Goal: Information Seeking & Learning: Learn about a topic

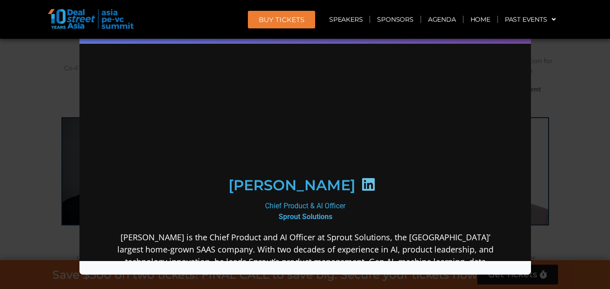
click at [543, 93] on div "Speaker Profile ×" at bounding box center [305, 144] width 610 height 289
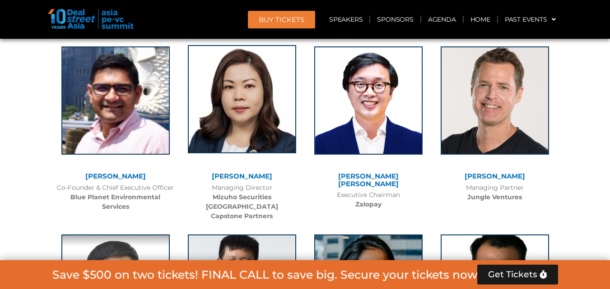
scroll to position [6214, 0]
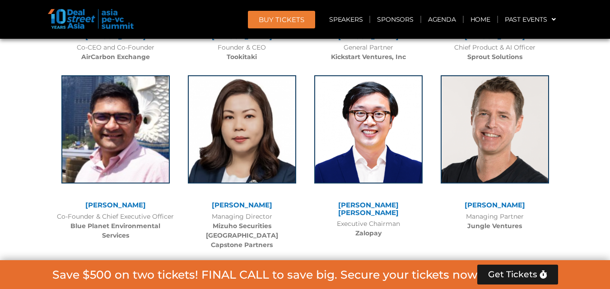
drag, startPoint x: 86, startPoint y: 128, endPoint x: 141, endPoint y: 135, distance: 55.9
click at [141, 202] on div "[PERSON_NAME]" at bounding box center [115, 206] width 117 height 8
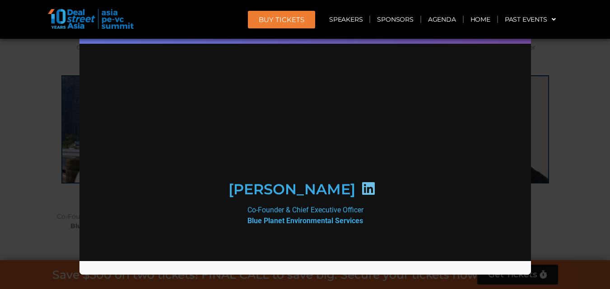
scroll to position [0, 0]
drag, startPoint x: 237, startPoint y: 222, endPoint x: 365, endPoint y: 227, distance: 128.3
click at [365, 227] on div "Co-Founder & Chief Executive Officer Blue Planet Environmental Services" at bounding box center [305, 216] width 390 height 22
click at [361, 195] on icon at bounding box center [368, 188] width 14 height 14
drag, startPoint x: 559, startPoint y: 116, endPoint x: 304, endPoint y: 109, distance: 255.1
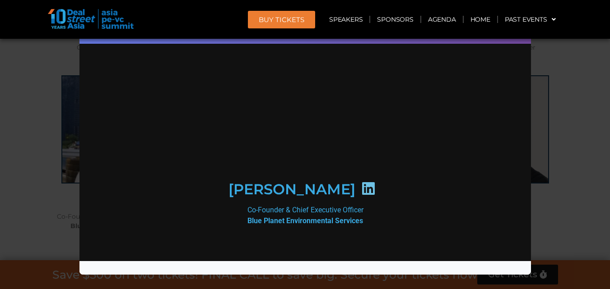
click at [558, 115] on div "Speaker Profile ×" at bounding box center [305, 144] width 610 height 289
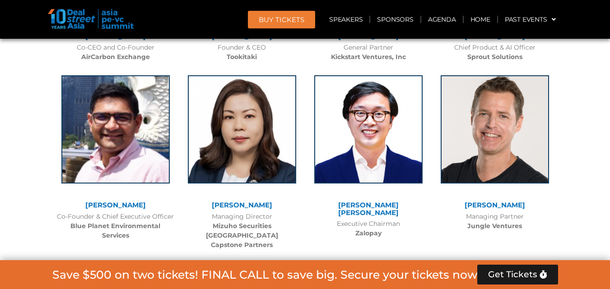
drag, startPoint x: 229, startPoint y: 122, endPoint x: 280, endPoint y: 123, distance: 51.0
click at [280, 123] on div at bounding box center [242, 136] width 108 height 122
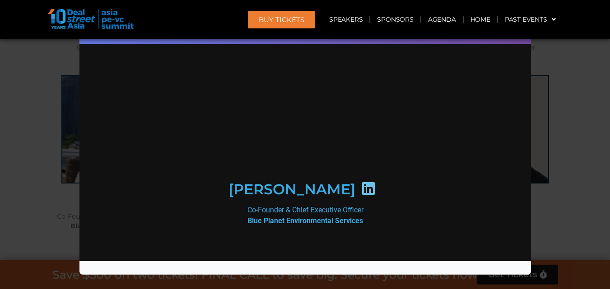
click at [570, 124] on div "Speaker Profile ×" at bounding box center [305, 144] width 610 height 289
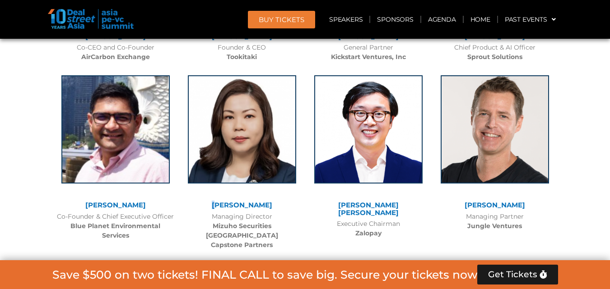
drag, startPoint x: 216, startPoint y: 123, endPoint x: 224, endPoint y: 129, distance: 9.7
click at [224, 129] on div "Michele Lee Managing Director Mizuho Securities Singapore Capstone Partners" at bounding box center [242, 160] width 126 height 188
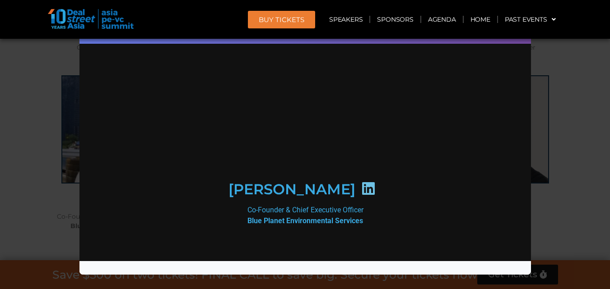
scroll to position [5961, 0]
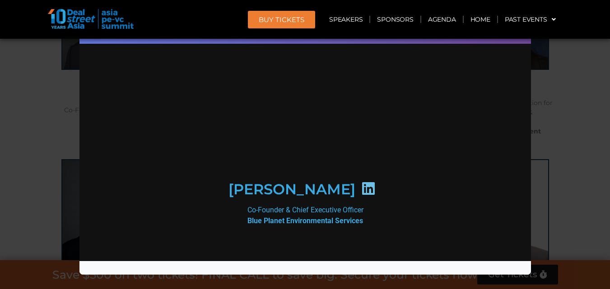
click at [580, 88] on div "Speaker Profile ×" at bounding box center [305, 144] width 610 height 289
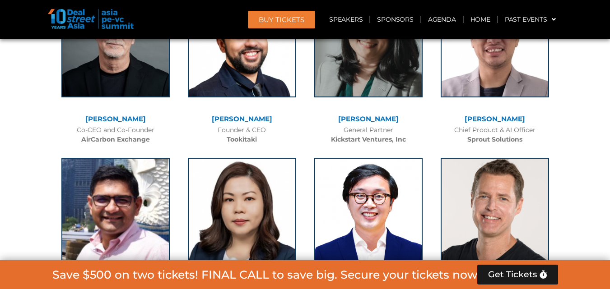
scroll to position [6172, 0]
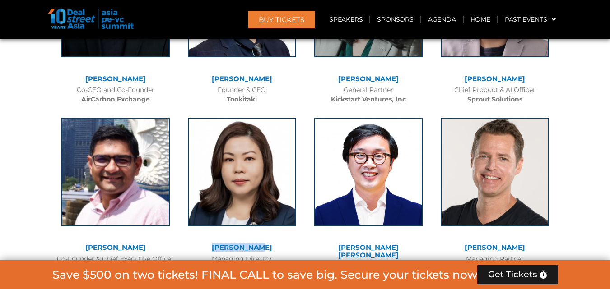
drag, startPoint x: 219, startPoint y: 168, endPoint x: 290, endPoint y: 171, distance: 70.9
click at [290, 171] on div "Michele Lee Managing Director Mizuho Securities Singapore Capstone Partners" at bounding box center [242, 203] width 126 height 188
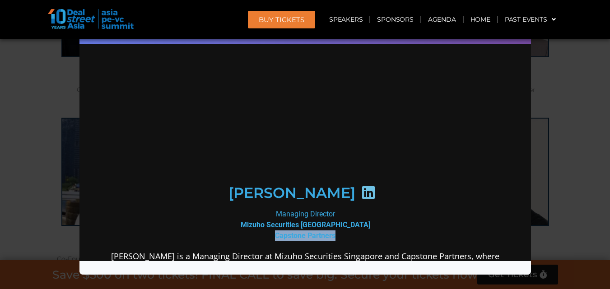
scroll to position [0, 0]
drag, startPoint x: 270, startPoint y: 236, endPoint x: 372, endPoint y: 238, distance: 101.6
click at [372, 238] on div "Managing Director Mizuho Securities Singapore Capstone Partners" at bounding box center [305, 225] width 390 height 32
click at [361, 193] on icon at bounding box center [368, 193] width 14 height 14
click at [553, 79] on div "Speaker Profile ×" at bounding box center [305, 144] width 610 height 289
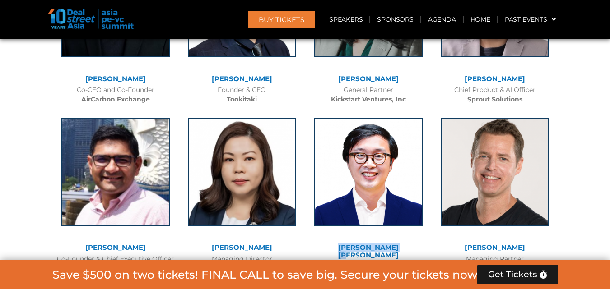
drag, startPoint x: 332, startPoint y: 174, endPoint x: 404, endPoint y: 170, distance: 71.9
click at [404, 244] on div "[PERSON_NAME] [PERSON_NAME]" at bounding box center [368, 251] width 117 height 15
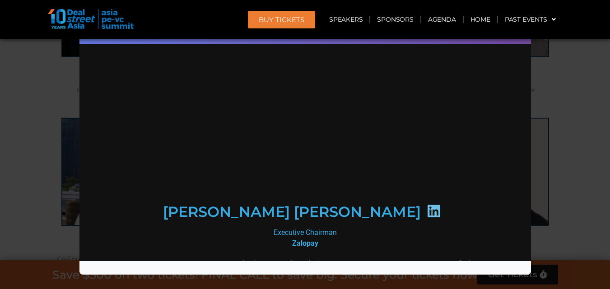
drag, startPoint x: 283, startPoint y: 225, endPoint x: 319, endPoint y: 221, distance: 36.3
click at [319, 227] on div "Executive Chairman Zalopay" at bounding box center [305, 238] width 390 height 22
drag, startPoint x: 290, startPoint y: 226, endPoint x: 312, endPoint y: 224, distance: 22.2
click at [315, 227] on div "Executive Chairman Zalopay" at bounding box center [305, 238] width 390 height 22
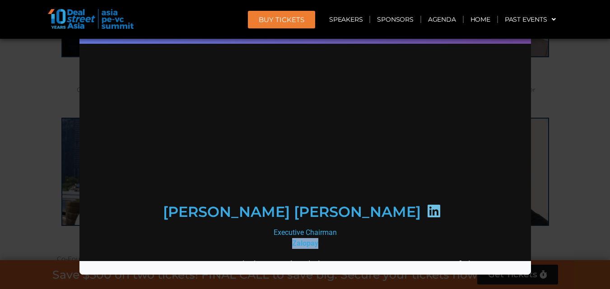
drag, startPoint x: 280, startPoint y: 227, endPoint x: 329, endPoint y: 226, distance: 48.3
click at [329, 227] on div "Executive Chairman Zalopay" at bounding box center [305, 238] width 390 height 22
click at [426, 204] on icon at bounding box center [433, 211] width 14 height 14
click at [575, 125] on div "Speaker Profile ×" at bounding box center [305, 144] width 610 height 289
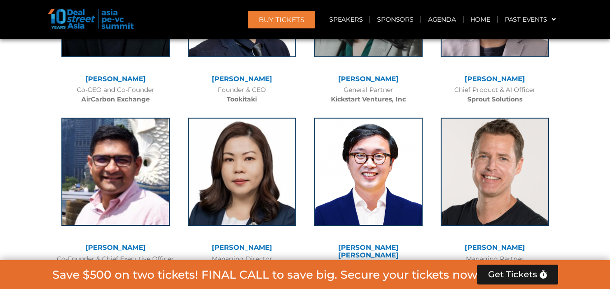
drag, startPoint x: 464, startPoint y: 172, endPoint x: 523, endPoint y: 170, distance: 59.2
click at [523, 170] on div "David Gowdey Managing Partner Jungle Ventures" at bounding box center [495, 193] width 126 height 169
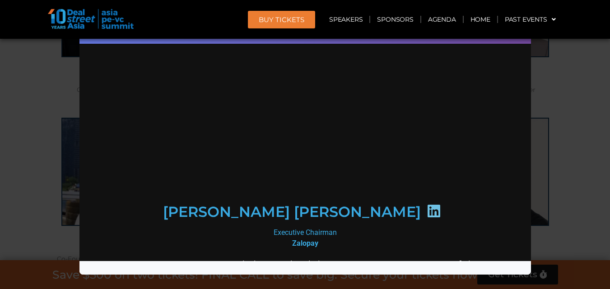
click at [562, 130] on div "Speaker Profile ×" at bounding box center [305, 144] width 610 height 289
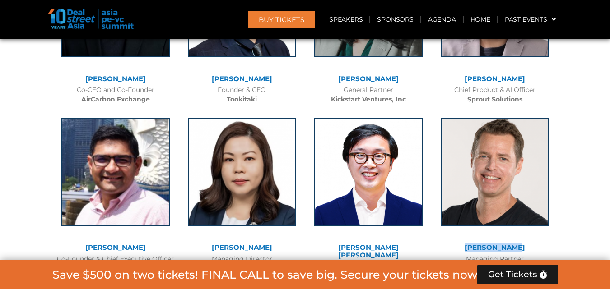
drag, startPoint x: 464, startPoint y: 172, endPoint x: 533, endPoint y: 173, distance: 69.1
click at [533, 244] on div "[PERSON_NAME]" at bounding box center [494, 248] width 117 height 8
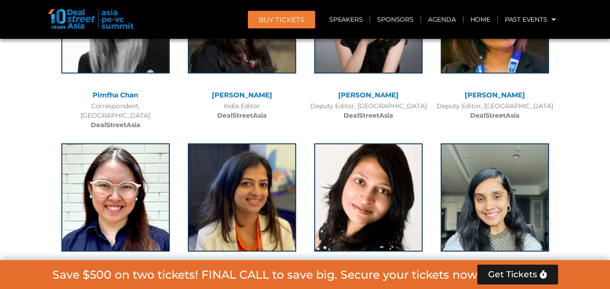
drag, startPoint x: 211, startPoint y: 176, endPoint x: 279, endPoint y: 179, distance: 68.7
click at [279, 179] on div "[PERSON_NAME] Correspondent, [GEOGRAPHIC_DATA] DealStreetAsia" at bounding box center [242, 224] width 126 height 179
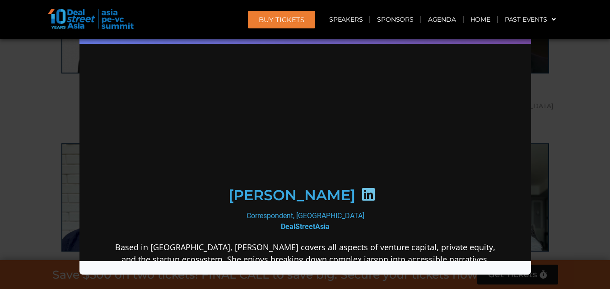
drag, startPoint x: 226, startPoint y: 188, endPoint x: 345, endPoint y: 199, distance: 120.1
click at [345, 199] on div "[PERSON_NAME]" at bounding box center [304, 195] width 351 height 46
drag, startPoint x: 366, startPoint y: 195, endPoint x: 390, endPoint y: 186, distance: 26.3
click at [365, 195] on icon at bounding box center [368, 194] width 14 height 14
click at [542, 154] on div "Speaker Profile ×" at bounding box center [305, 144] width 610 height 289
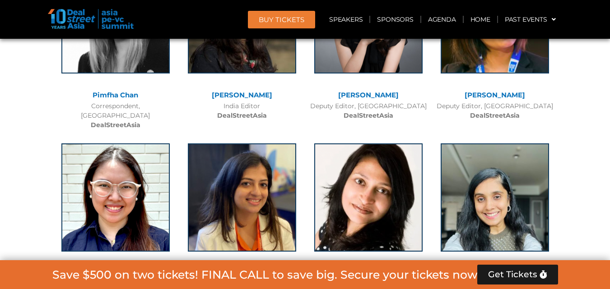
drag, startPoint x: 341, startPoint y: 177, endPoint x: 397, endPoint y: 182, distance: 56.2
click at [397, 270] on div "[PERSON_NAME]​" at bounding box center [368, 274] width 117 height 8
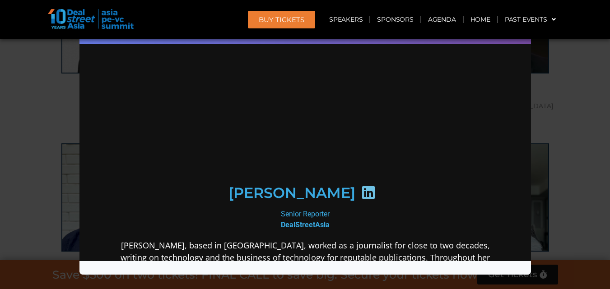
drag, startPoint x: 350, startPoint y: 190, endPoint x: 423, endPoint y: 173, distance: 74.6
click at [361, 190] on icon at bounding box center [368, 193] width 14 height 14
drag, startPoint x: 542, startPoint y: 155, endPoint x: 532, endPoint y: 159, distance: 10.6
click at [542, 155] on div "Speaker Profile ×" at bounding box center [305, 144] width 610 height 289
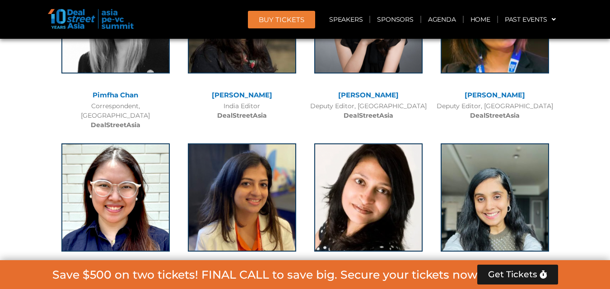
drag, startPoint x: 456, startPoint y: 176, endPoint x: 534, endPoint y: 179, distance: 78.2
click at [534, 179] on div "[PERSON_NAME]​ Senior Reporter, Indonesia DealStreetAsia" at bounding box center [495, 224] width 126 height 179
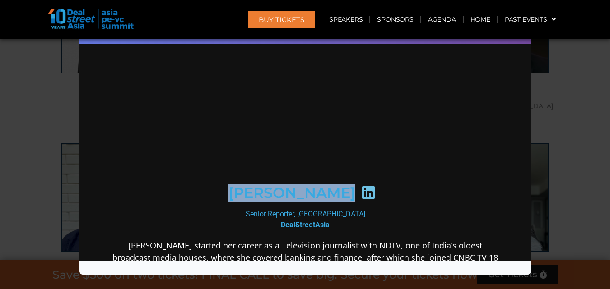
drag, startPoint x: 209, startPoint y: 192, endPoint x: 375, endPoint y: 199, distance: 166.7
click at [375, 199] on div "[PERSON_NAME]​" at bounding box center [304, 193] width 351 height 46
click at [375, 199] on icon at bounding box center [368, 193] width 14 height 14
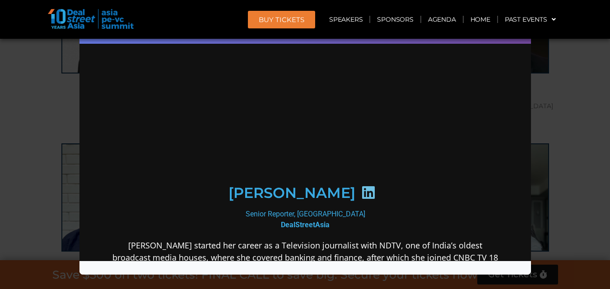
click at [375, 195] on icon at bounding box center [368, 193] width 14 height 14
click at [543, 173] on div "Speaker Profile ×" at bounding box center [305, 144] width 610 height 289
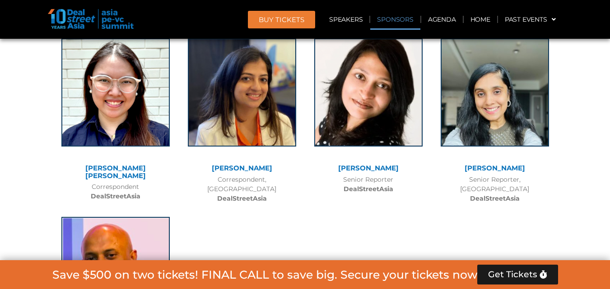
scroll to position [7183, 0]
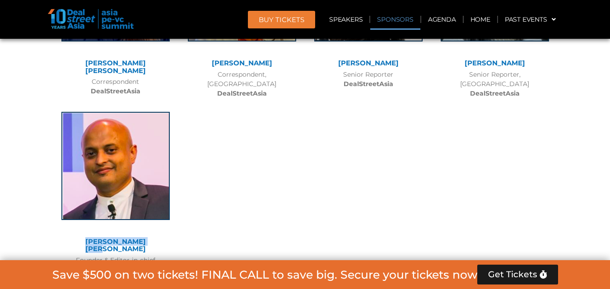
drag, startPoint x: 74, startPoint y: 138, endPoint x: 158, endPoint y: 139, distance: 84.4
click at [158, 238] on div "[PERSON_NAME] [PERSON_NAME]" at bounding box center [115, 245] width 117 height 15
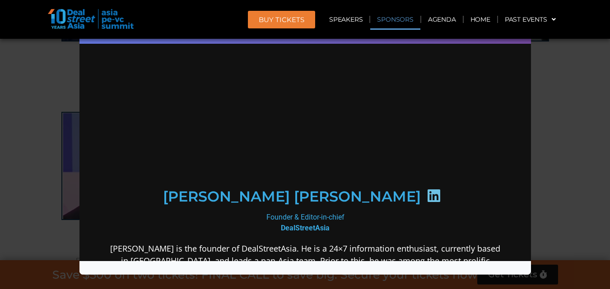
scroll to position [0, 0]
click at [426, 193] on icon at bounding box center [433, 196] width 14 height 14
click at [556, 147] on div "Speaker Profile ×" at bounding box center [305, 144] width 610 height 289
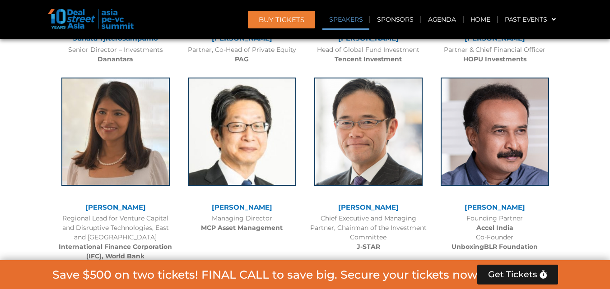
scroll to position [948, 0]
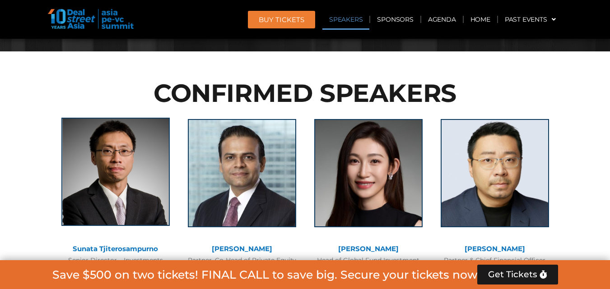
click at [125, 168] on img at bounding box center [115, 172] width 108 height 108
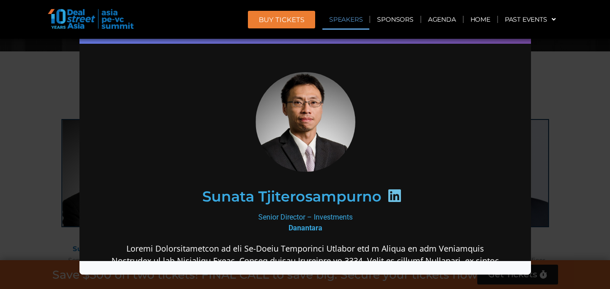
scroll to position [0, 0]
click at [387, 196] on icon at bounding box center [394, 196] width 14 height 14
click at [391, 196] on icon at bounding box center [394, 196] width 14 height 14
click at [393, 192] on icon at bounding box center [394, 196] width 14 height 14
click at [556, 74] on div "Speaker Profile ×" at bounding box center [305, 144] width 610 height 289
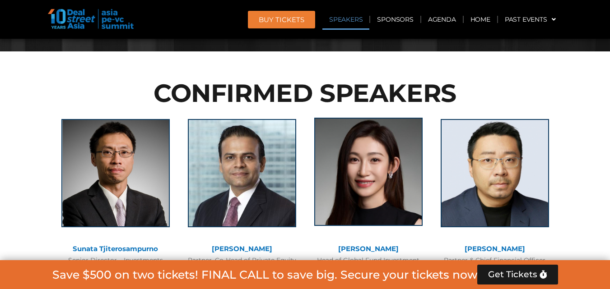
click at [381, 205] on img at bounding box center [368, 172] width 108 height 108
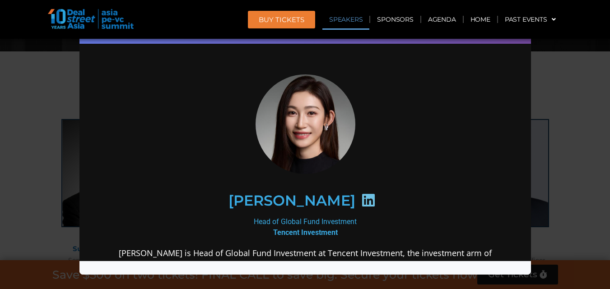
click at [361, 197] on icon at bounding box center [368, 200] width 14 height 14
click at [568, 122] on div "Speaker Profile ×" at bounding box center [305, 144] width 610 height 289
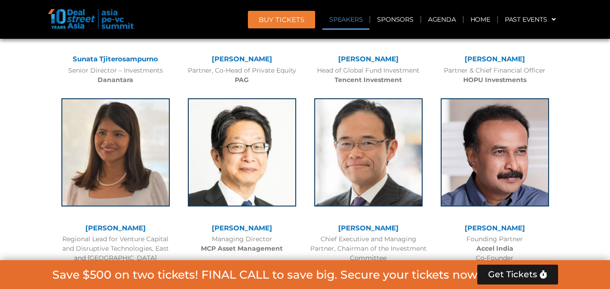
scroll to position [1159, 0]
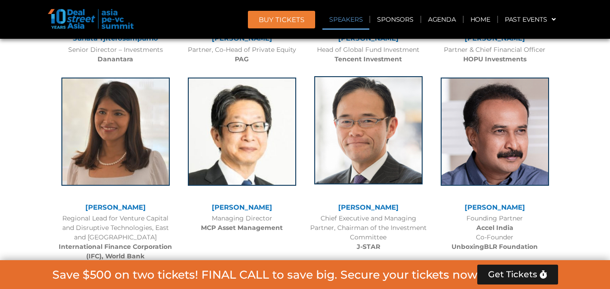
click at [368, 160] on img at bounding box center [368, 130] width 108 height 108
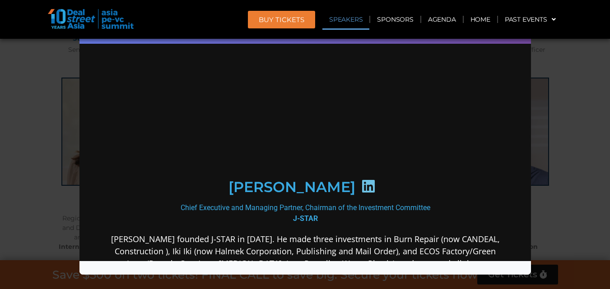
scroll to position [0, 0]
click at [375, 190] on icon at bounding box center [368, 186] width 14 height 14
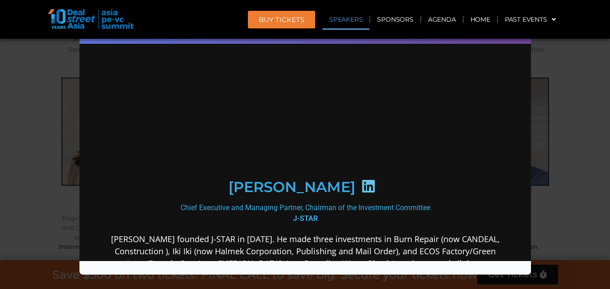
click at [375, 190] on icon at bounding box center [368, 186] width 14 height 14
click at [537, 158] on div "Speaker Profile ×" at bounding box center [305, 144] width 610 height 289
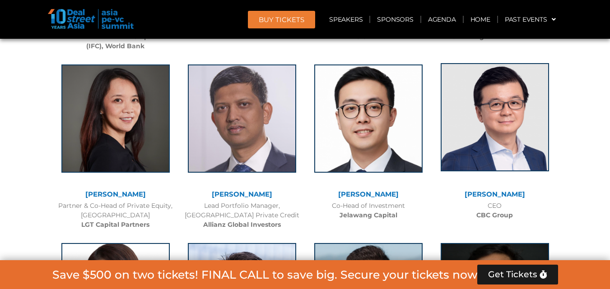
scroll to position [1580, 0]
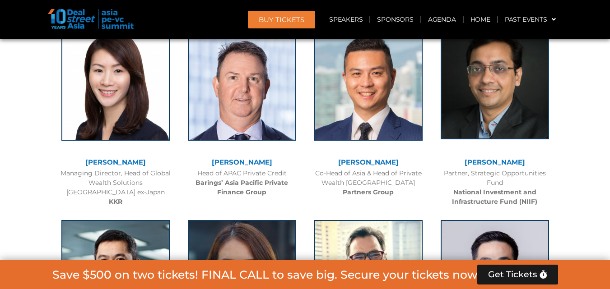
click at [478, 118] on img at bounding box center [495, 85] width 108 height 108
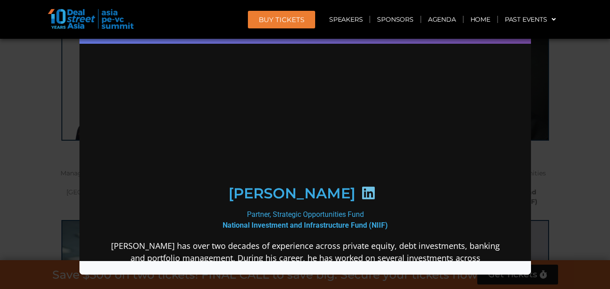
scroll to position [0, 0]
click at [369, 190] on icon at bounding box center [368, 193] width 14 height 14
click at [557, 104] on div "Speaker Profile ×" at bounding box center [305, 144] width 610 height 289
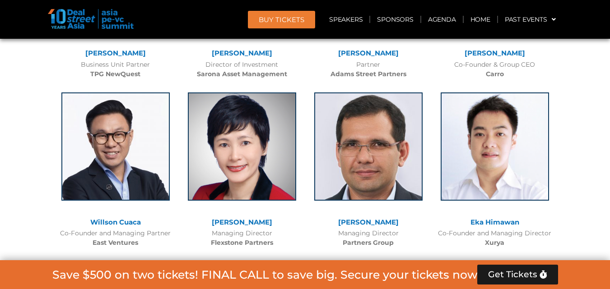
scroll to position [1896, 0]
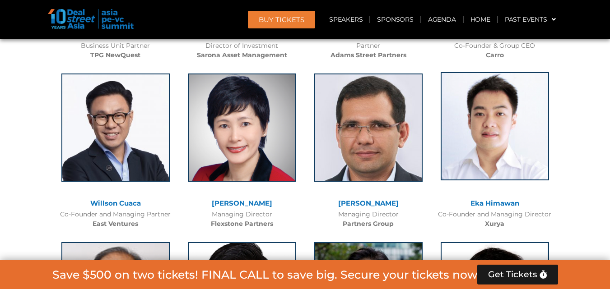
click at [509, 133] on img at bounding box center [495, 126] width 108 height 108
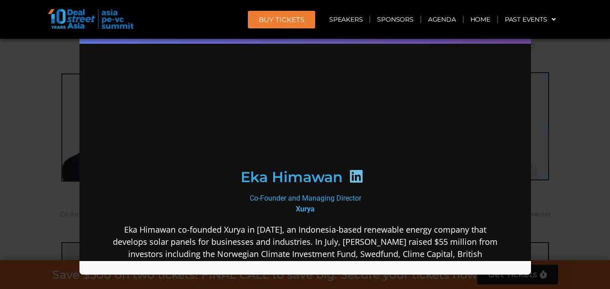
scroll to position [0, 0]
click at [352, 184] on icon at bounding box center [355, 176] width 14 height 14
click at [571, 131] on div "Speaker Profile ×" at bounding box center [305, 144] width 610 height 289
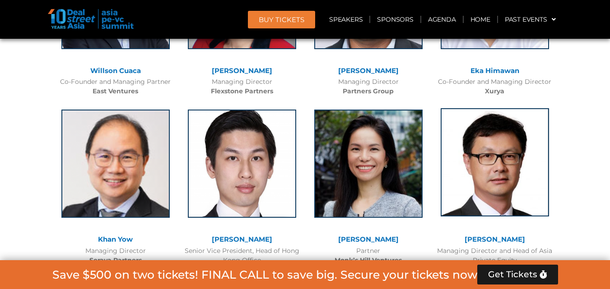
scroll to position [2043, 0]
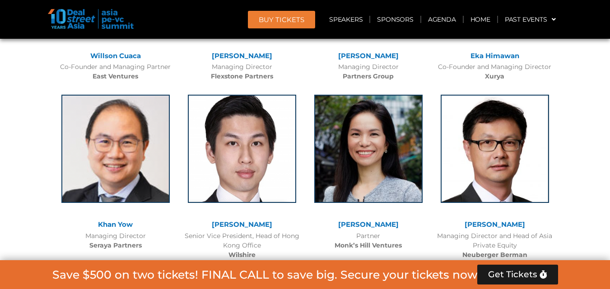
click at [311, 141] on div at bounding box center [368, 155] width 117 height 131
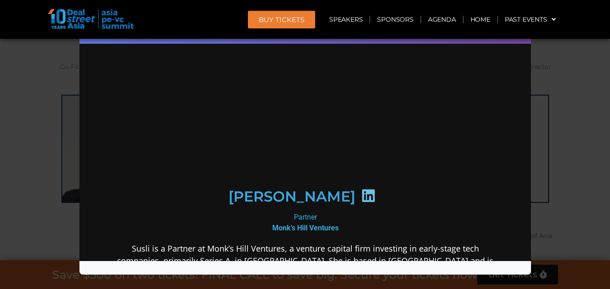
scroll to position [0, 0]
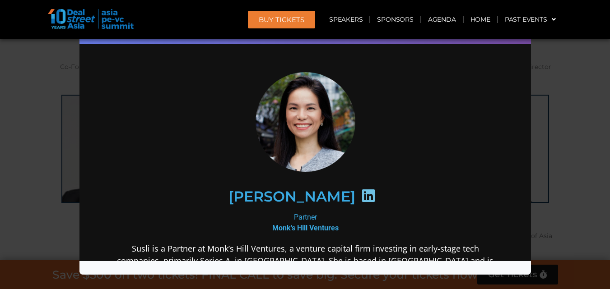
click at [361, 196] on icon at bounding box center [368, 196] width 14 height 14
click at [546, 78] on div "Speaker Profile ×" at bounding box center [305, 144] width 610 height 289
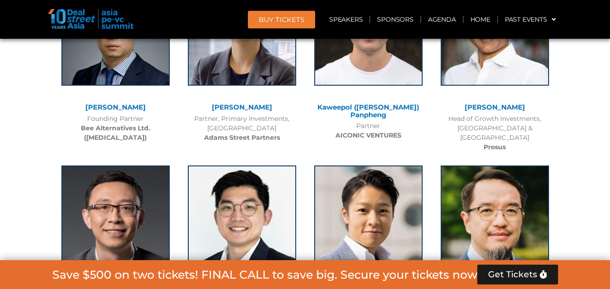
scroll to position [3939, 0]
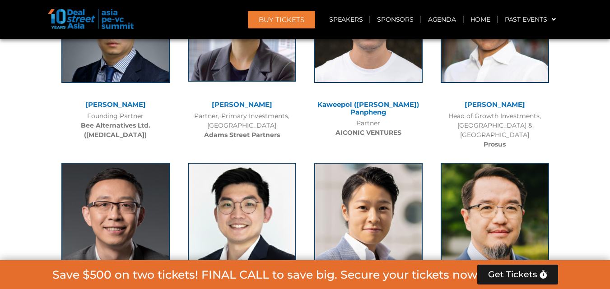
click at [257, 62] on img at bounding box center [242, 27] width 108 height 108
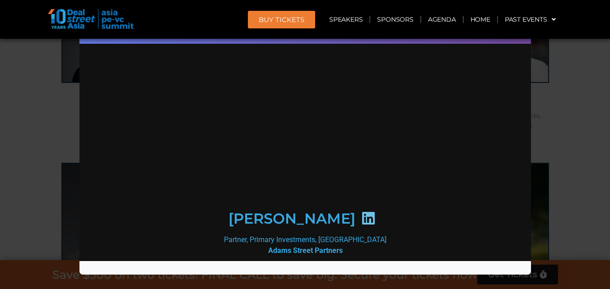
scroll to position [0, 0]
click at [361, 211] on icon at bounding box center [368, 218] width 14 height 14
drag, startPoint x: 352, startPoint y: 192, endPoint x: 322, endPoint y: 183, distance: 31.3
click at [361, 211] on icon at bounding box center [368, 218] width 14 height 14
